Goal: Information Seeking & Learning: Learn about a topic

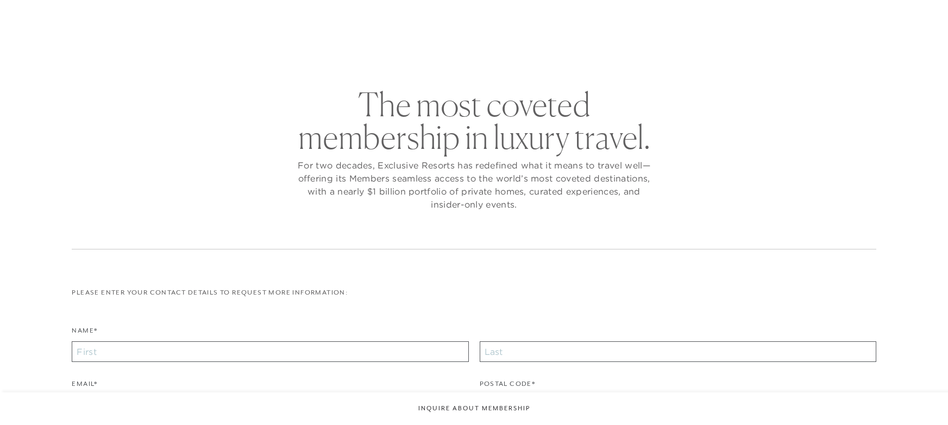
checkbox input "false"
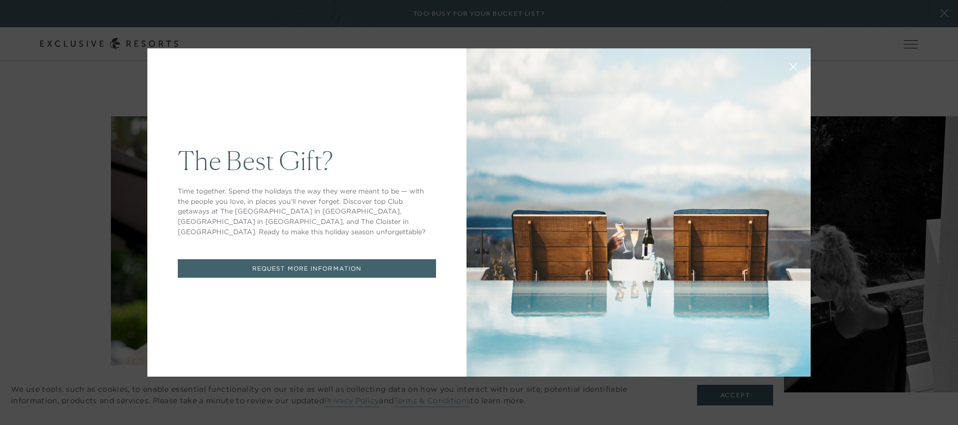
click at [789, 65] on icon at bounding box center [793, 67] width 8 height 8
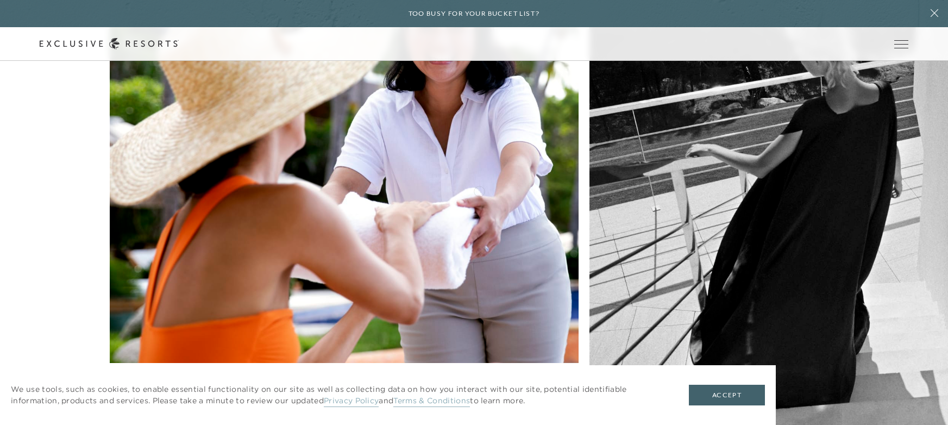
scroll to position [4238, 0]
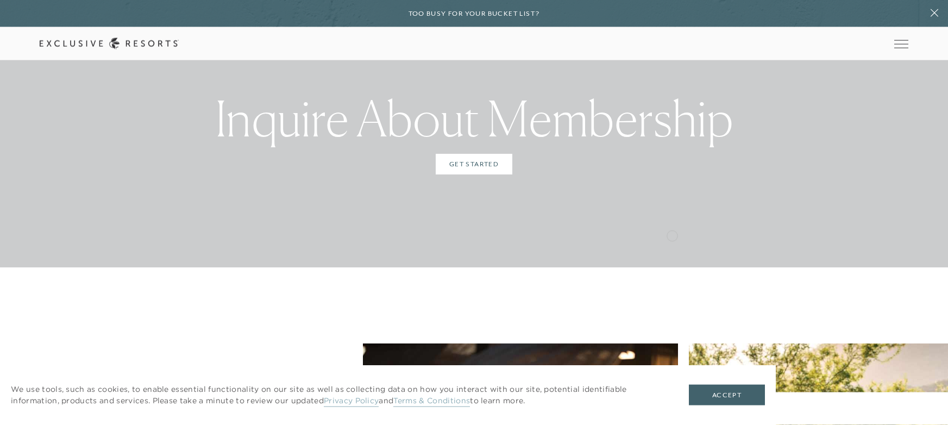
scroll to position [3215, 0]
